Goal: Task Accomplishment & Management: Use online tool/utility

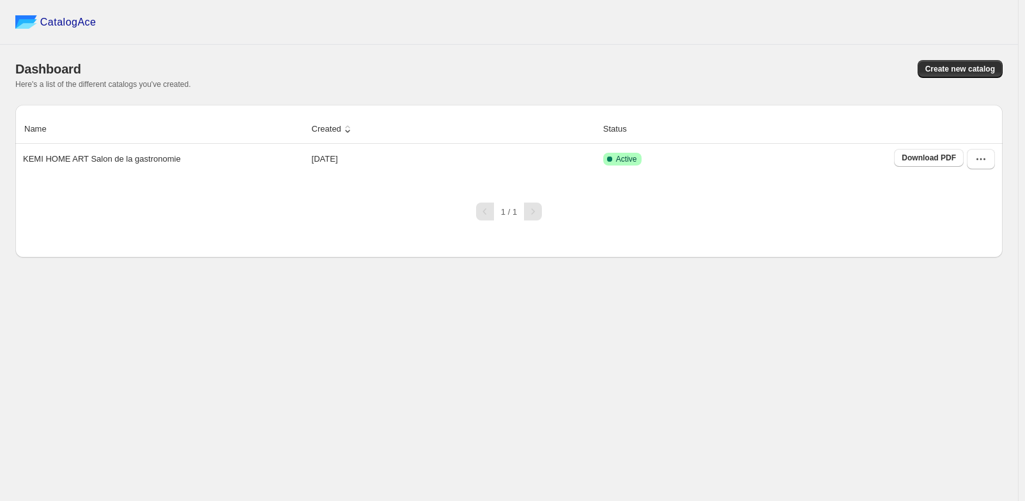
click at [256, 309] on div "CatalogAce Dashboard Create new catalog Here's a list of the different catalogs…" at bounding box center [509, 250] width 1018 height 501
